Goal: Task Accomplishment & Management: Use online tool/utility

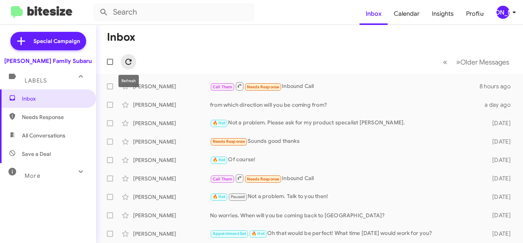
click at [130, 55] on button at bounding box center [128, 61] width 15 height 15
click at [129, 63] on icon at bounding box center [128, 61] width 9 height 9
click at [29, 100] on span "Inbox" at bounding box center [54, 99] width 65 height 8
click at [37, 120] on span "Needs Response" at bounding box center [54, 117] width 65 height 8
type input "in:needs-response"
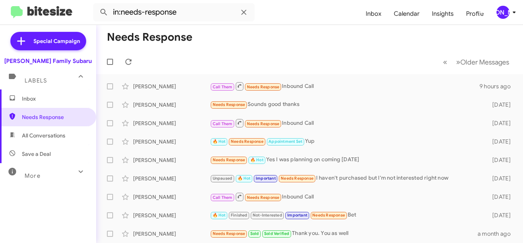
click at [24, 101] on span "Inbox" at bounding box center [54, 99] width 65 height 8
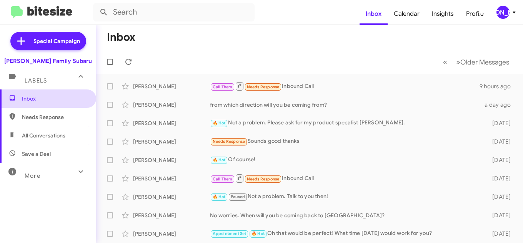
click at [25, 100] on span "Inbox" at bounding box center [54, 99] width 65 height 8
